Goal: Task Accomplishment & Management: Use online tool/utility

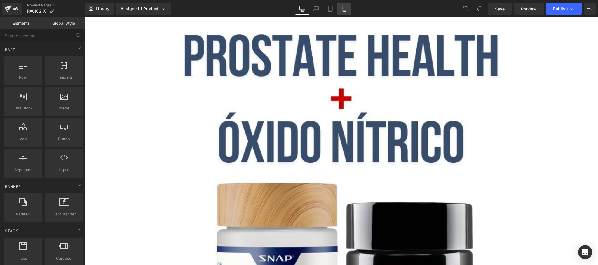
click at [347, 5] on link "Mobile" at bounding box center [344, 9] width 14 height 12
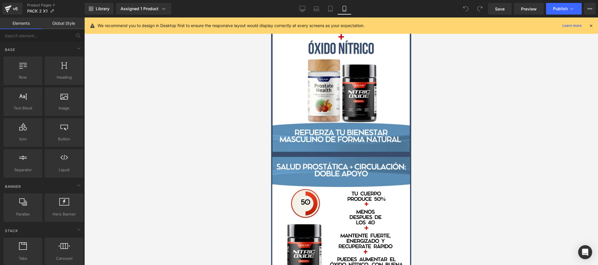
click at [592, 25] on icon at bounding box center [590, 25] width 5 height 5
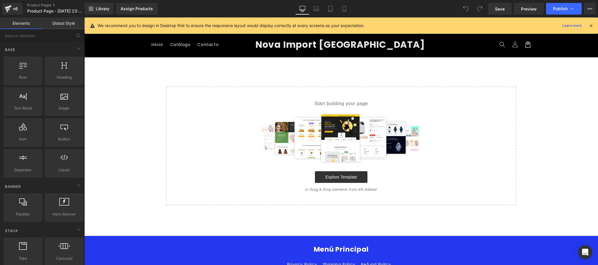
click at [592, 26] on icon at bounding box center [590, 25] width 5 height 5
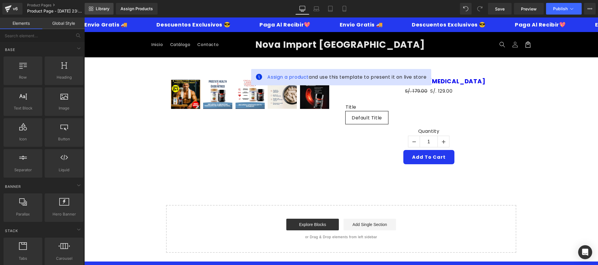
click at [101, 8] on span "Library" at bounding box center [103, 8] width 14 height 5
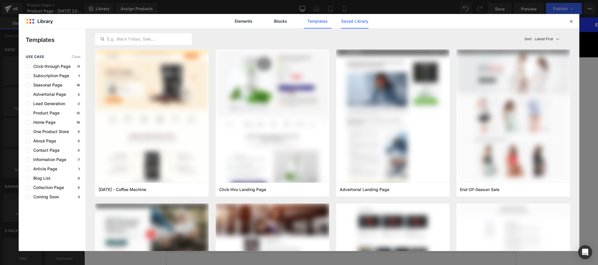
drag, startPoint x: 358, startPoint y: 20, endPoint x: 342, endPoint y: 26, distance: 17.4
click at [359, 20] on link "Saved Library" at bounding box center [355, 21] width 28 height 15
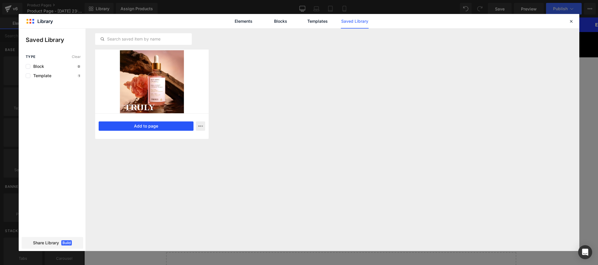
click at [148, 124] on button "Add to page" at bounding box center [146, 126] width 95 height 9
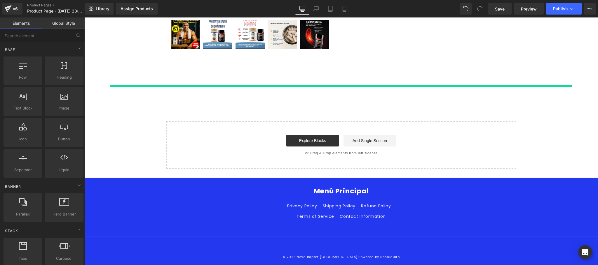
scroll to position [161, 0]
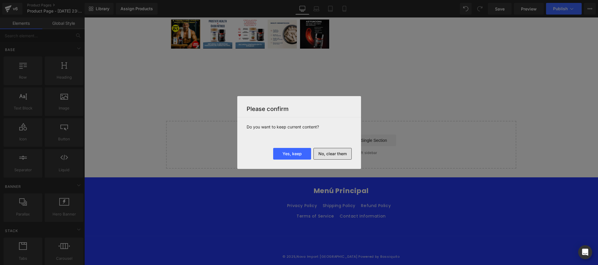
click at [333, 156] on button "No, clear them" at bounding box center [332, 154] width 38 height 12
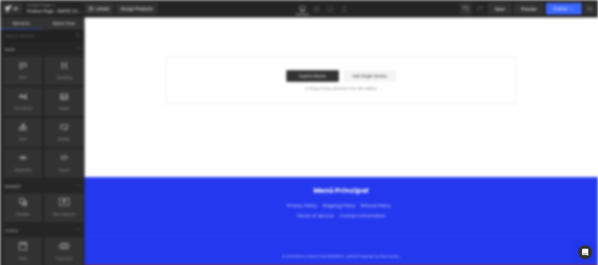
scroll to position [0, 0]
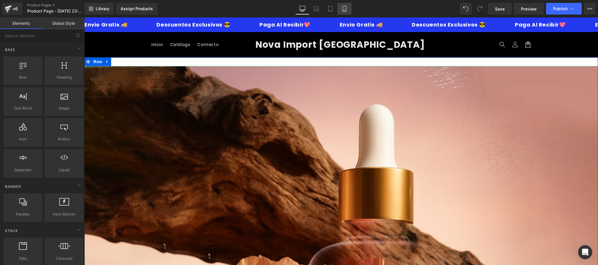
click at [349, 7] on link "Mobile" at bounding box center [344, 9] width 14 height 12
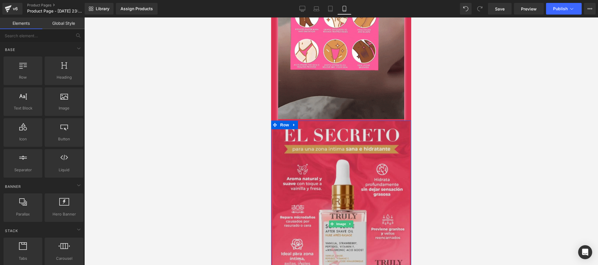
scroll to position [233, 0]
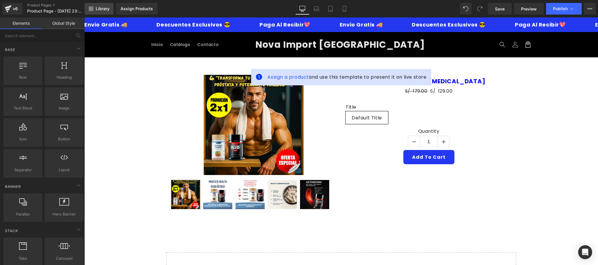
click at [101, 6] on span "Library" at bounding box center [103, 8] width 14 height 5
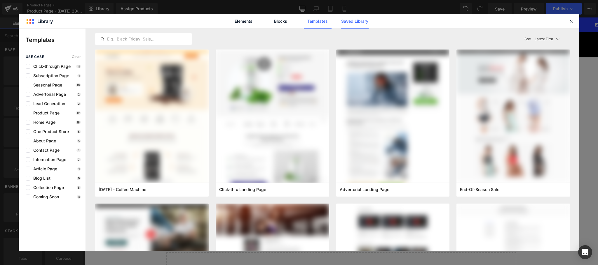
click at [349, 22] on link "Saved Library" at bounding box center [355, 21] width 28 height 15
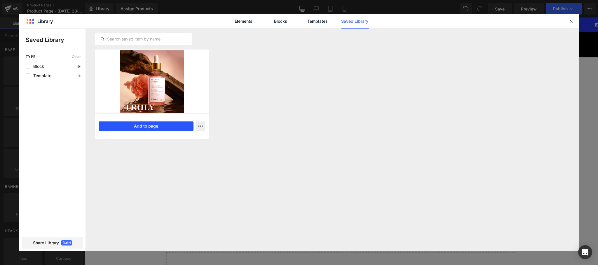
click at [155, 125] on button "Add to page" at bounding box center [146, 126] width 95 height 9
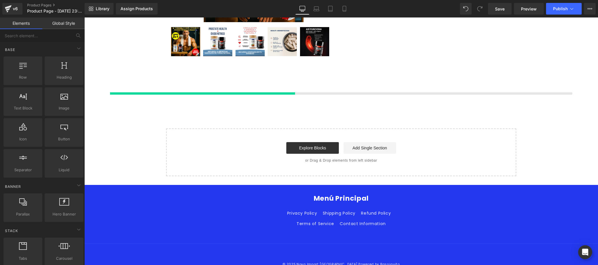
scroll to position [161, 0]
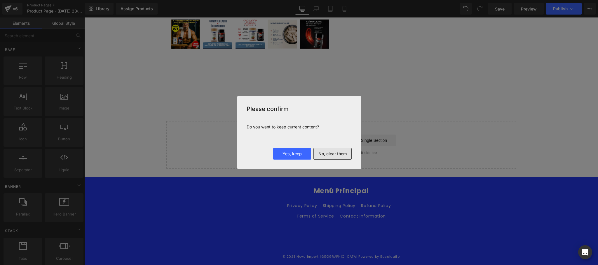
click at [339, 152] on button "No, clear them" at bounding box center [332, 154] width 38 height 12
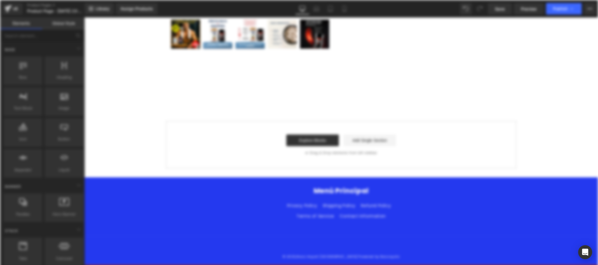
scroll to position [0, 0]
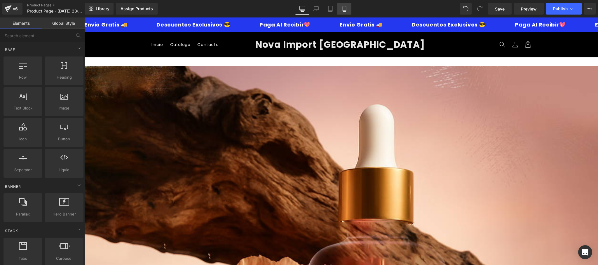
click at [343, 9] on icon at bounding box center [344, 9] width 6 height 6
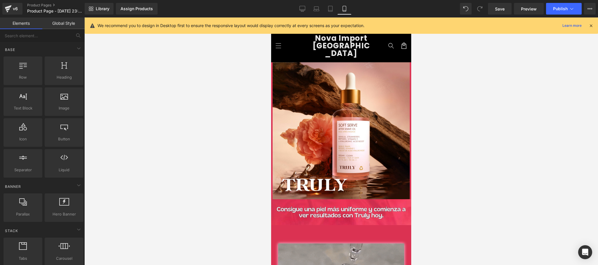
click at [588, 25] on icon at bounding box center [590, 25] width 5 height 5
